Goal: Information Seeking & Learning: Learn about a topic

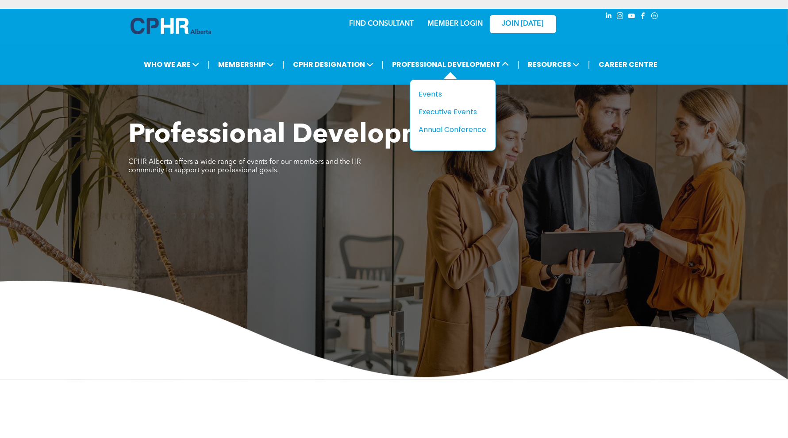
drag, startPoint x: 455, startPoint y: 97, endPoint x: 469, endPoint y: 101, distance: 13.7
click at [455, 97] on div "Events" at bounding box center [449, 93] width 61 height 11
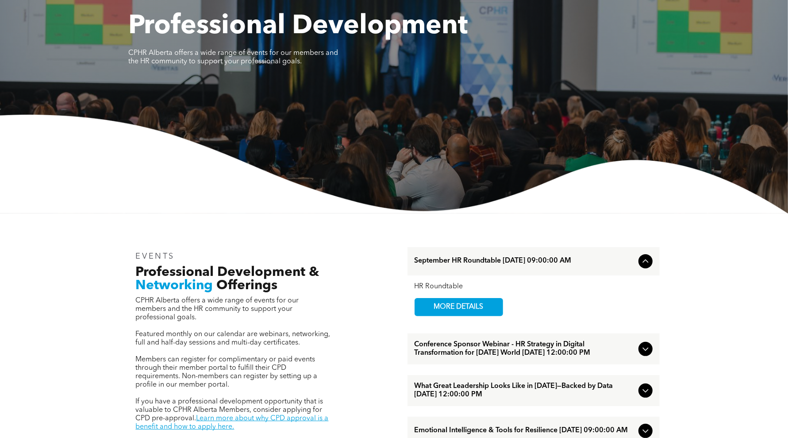
scroll to position [166, 0]
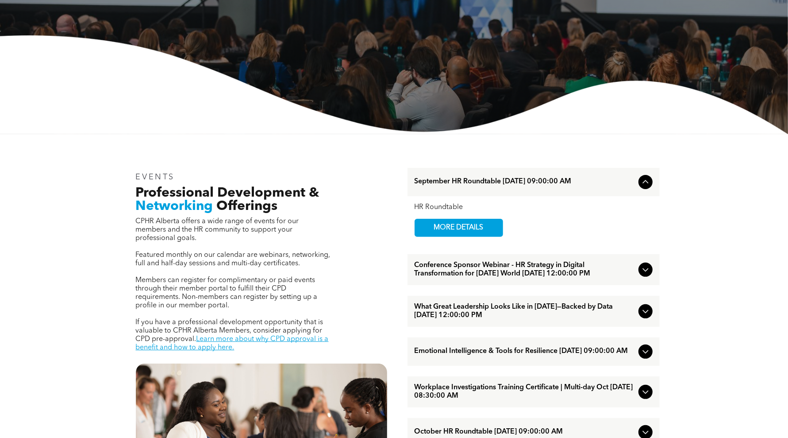
click at [493, 273] on span "Conference Sponsor Webinar - HR Strategy in Digital Transformation for [DATE] W…" at bounding box center [525, 269] width 220 height 17
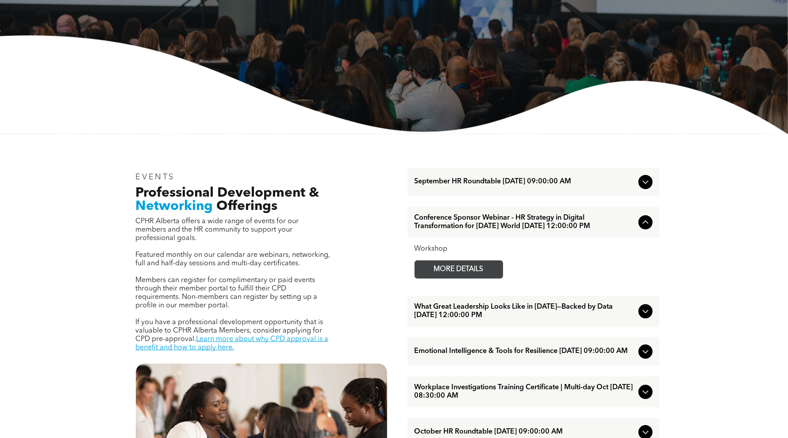
click at [488, 276] on span "MORE DETAILS" at bounding box center [459, 269] width 70 height 17
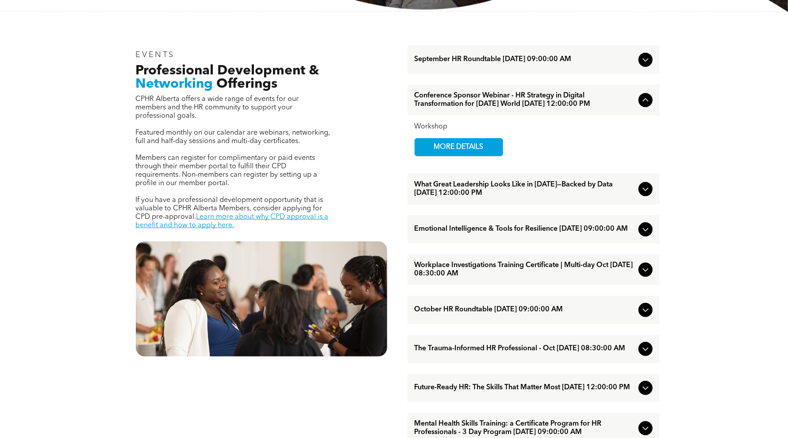
scroll to position [332, 0]
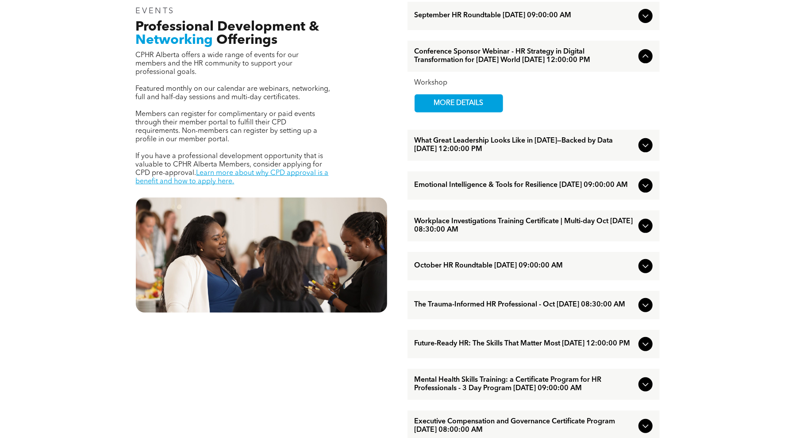
click at [506, 348] on span "Future-Ready HR: The Skills That Matter Most [DATE] 12:00:00 PM" at bounding box center [525, 343] width 220 height 8
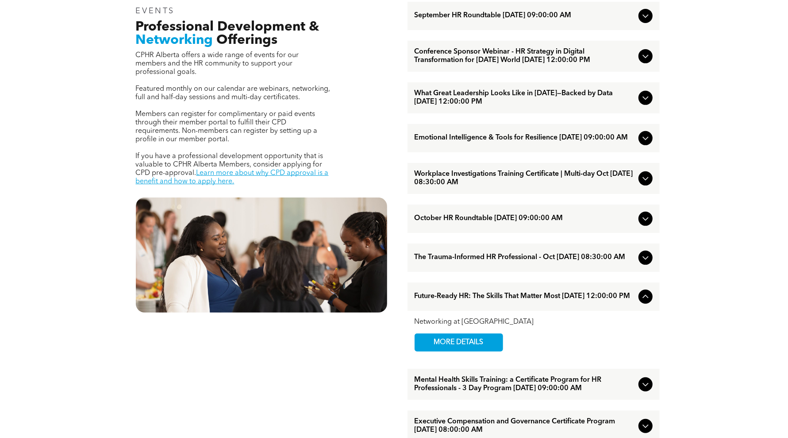
click at [545, 351] on div "Networking at Noon MORE DETAILS" at bounding box center [534, 335] width 238 height 34
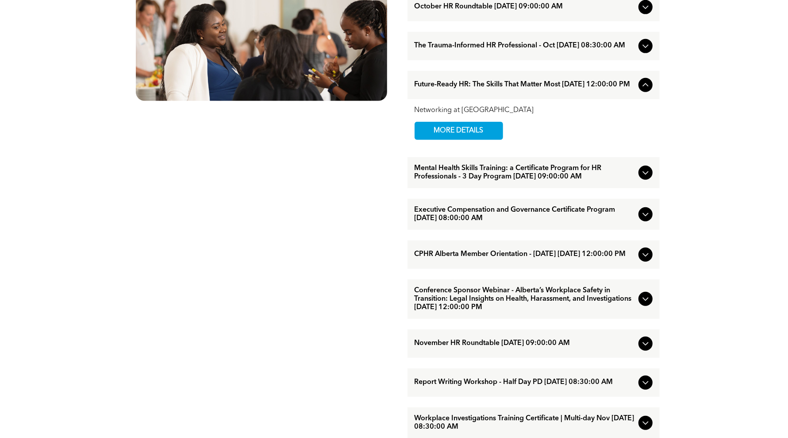
scroll to position [553, 0]
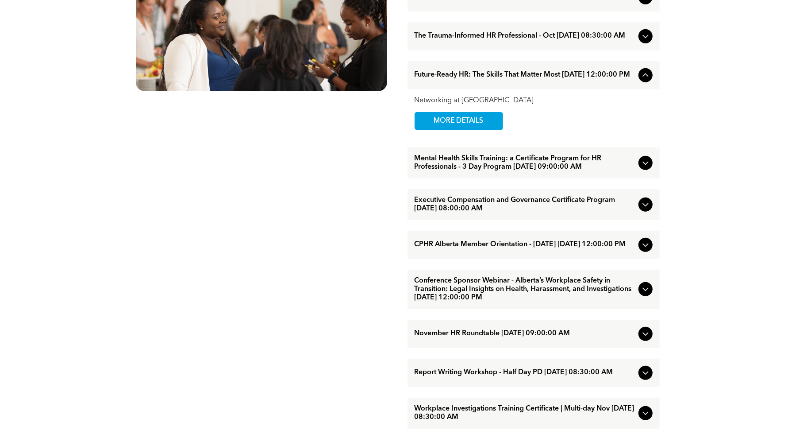
click at [488, 302] on span "Conference Sponsor Webinar - Alberta’s Workplace Safety in Transition: Legal In…" at bounding box center [525, 289] width 220 height 25
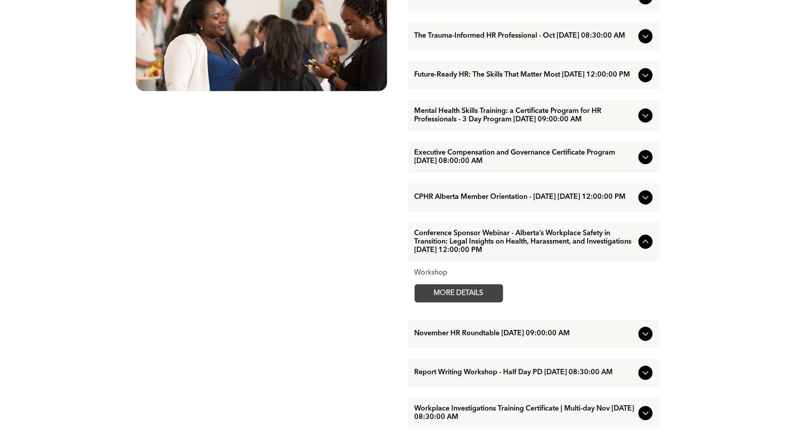
click at [485, 302] on span "MORE DETAILS" at bounding box center [459, 293] width 70 height 17
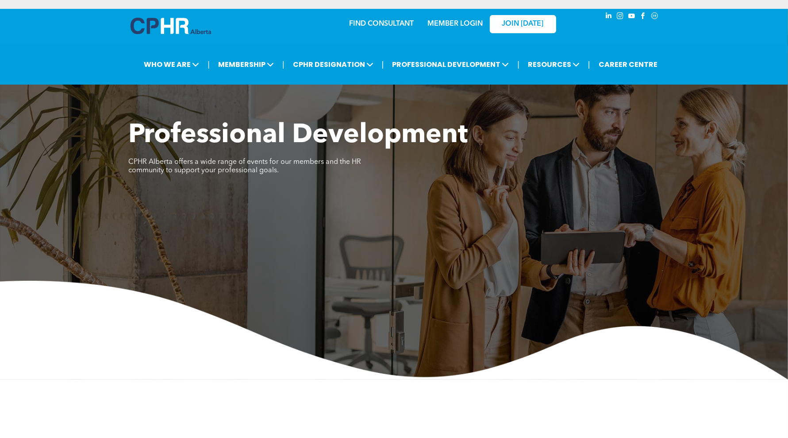
scroll to position [221, 0]
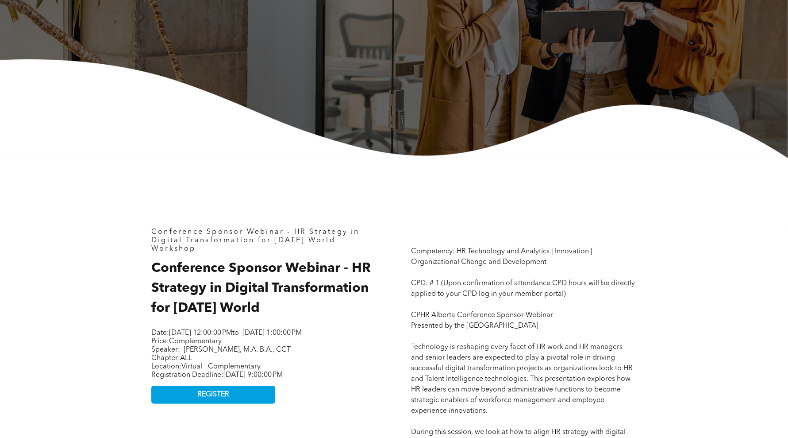
drag, startPoint x: 273, startPoint y: 310, endPoint x: 353, endPoint y: 272, distance: 88.7
click at [353, 272] on h2 "Conference Sponsor Webinar - HR Strategy in Digital Transformation for [DATE] W…" at bounding box center [264, 288] width 226 height 60
copy span "HR Strategy in Digital Transformation for [DATE] World"
click at [302, 335] on span "[DATE] 1:00:00 PM" at bounding box center [271, 332] width 59 height 7
drag, startPoint x: 311, startPoint y: 357, endPoint x: 187, endPoint y: 358, distance: 124.3
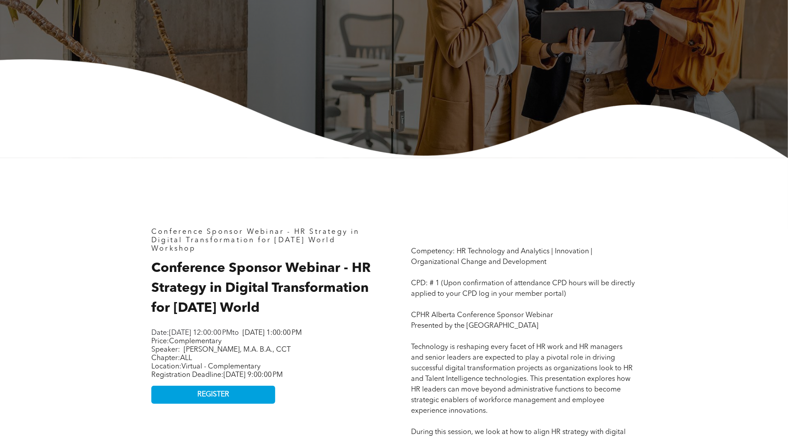
click at [186, 354] on p "Price: Complementary Speaker: [PERSON_NAME], M.A. B.A., CCT" at bounding box center [261, 345] width 221 height 17
copy span "MacDonald Oguike, M.A. B.A., CCT"
click at [319, 354] on p "Price: Complementary Speaker: MacDonald Oguike, M.A. B.A., CCT" at bounding box center [261, 345] width 221 height 17
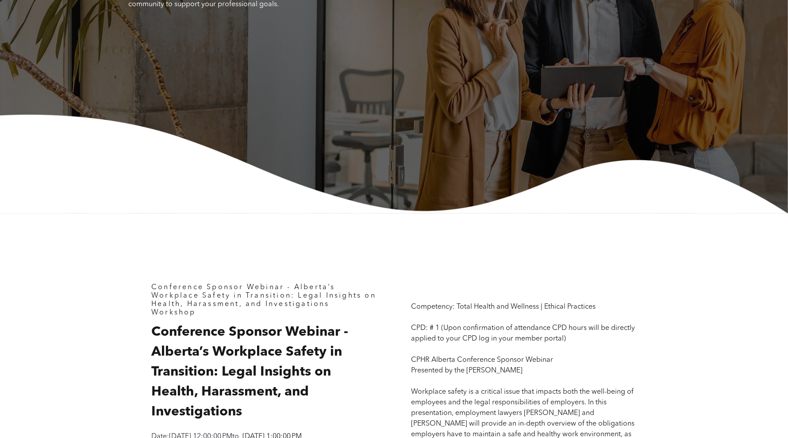
scroll to position [277, 0]
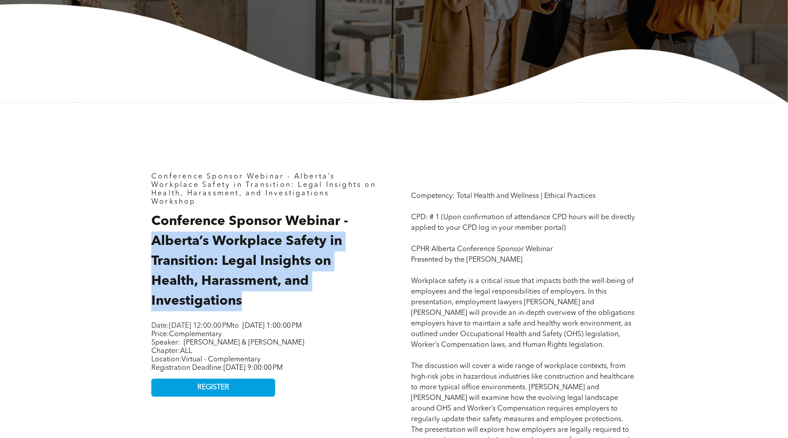
drag, startPoint x: 243, startPoint y: 303, endPoint x: 129, endPoint y: 247, distance: 127.2
copy span "Alberta’s Workplace Safety in Transition: Legal Insights on Health, Harassment,…"
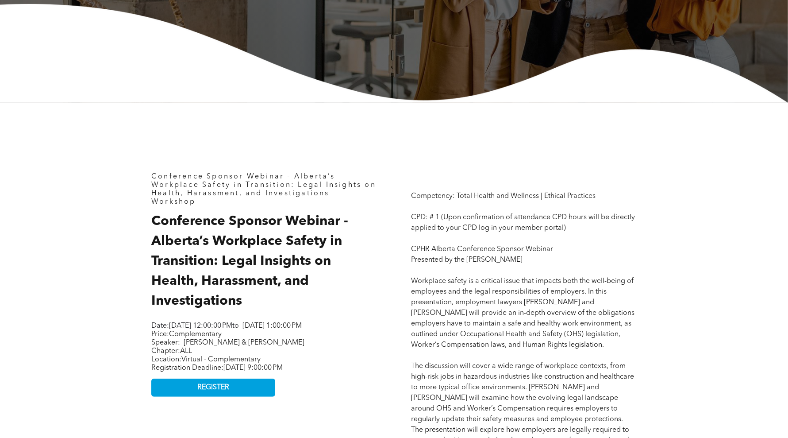
click at [293, 363] on p "Location: Virtual - Complementary Registration Deadline: Wednesday, October 29,…" at bounding box center [261, 363] width 221 height 17
click at [294, 347] on p "Price: Complementary Speaker: Lauren Barteluk & Kate Perala" at bounding box center [261, 338] width 221 height 17
